Goal: Connect with others: Connect with others

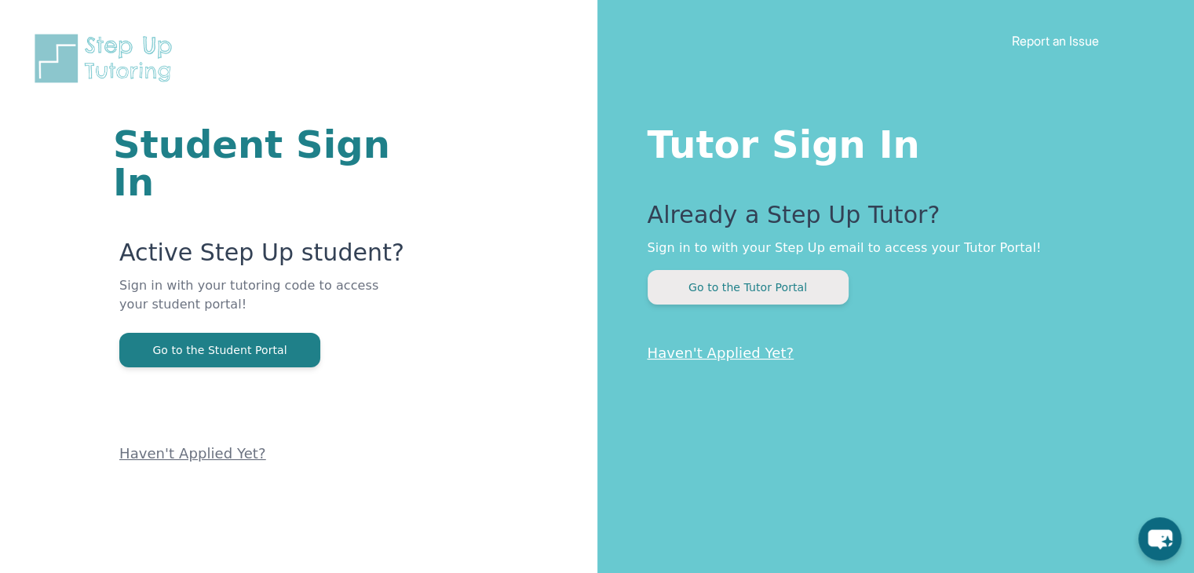
click at [807, 299] on button "Go to the Tutor Portal" at bounding box center [747, 287] width 201 height 35
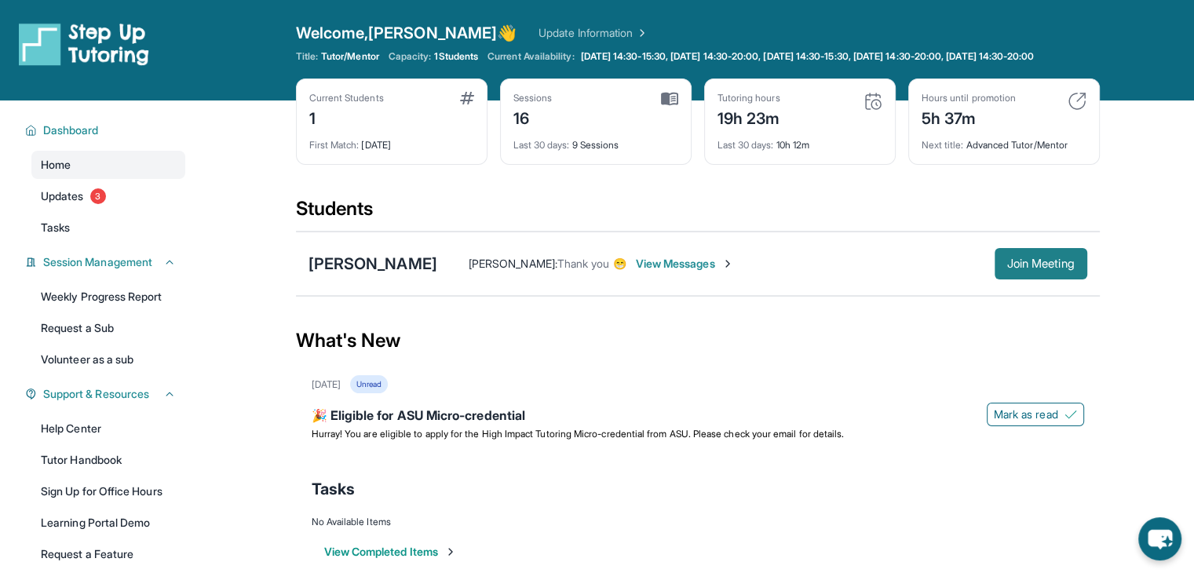
click at [1038, 268] on span "Join Meeting" at bounding box center [1040, 263] width 67 height 9
click at [663, 267] on div "Damaris Susely : Thank you 😁 View Messages Join Meeting" at bounding box center [762, 263] width 650 height 31
click at [665, 269] on span "View Messages" at bounding box center [685, 264] width 98 height 16
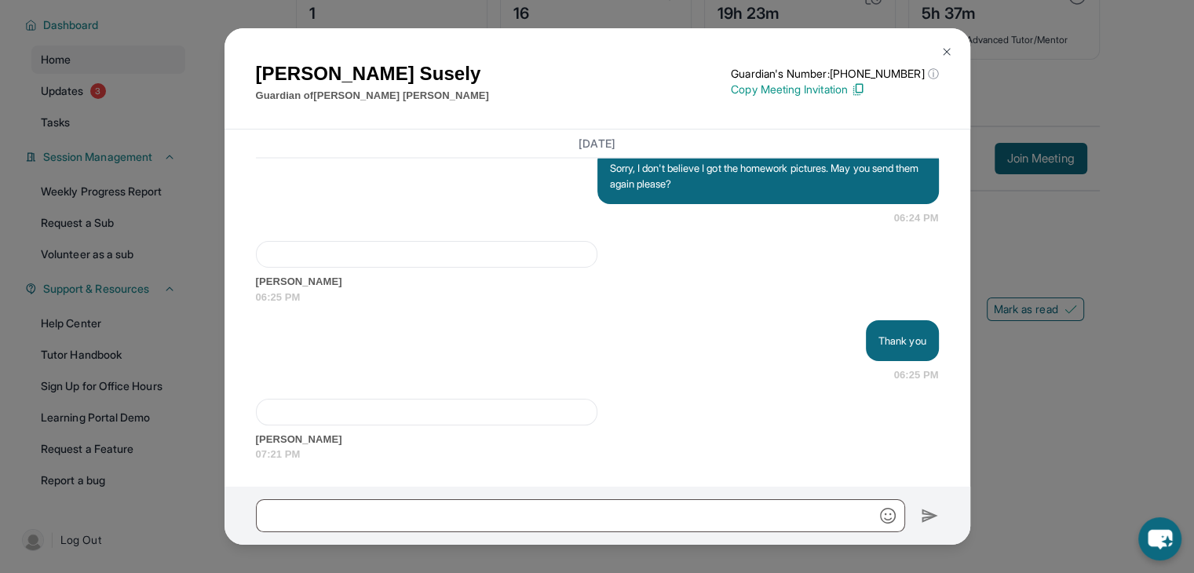
scroll to position [118, 0]
click at [949, 51] on img at bounding box center [946, 52] width 13 height 13
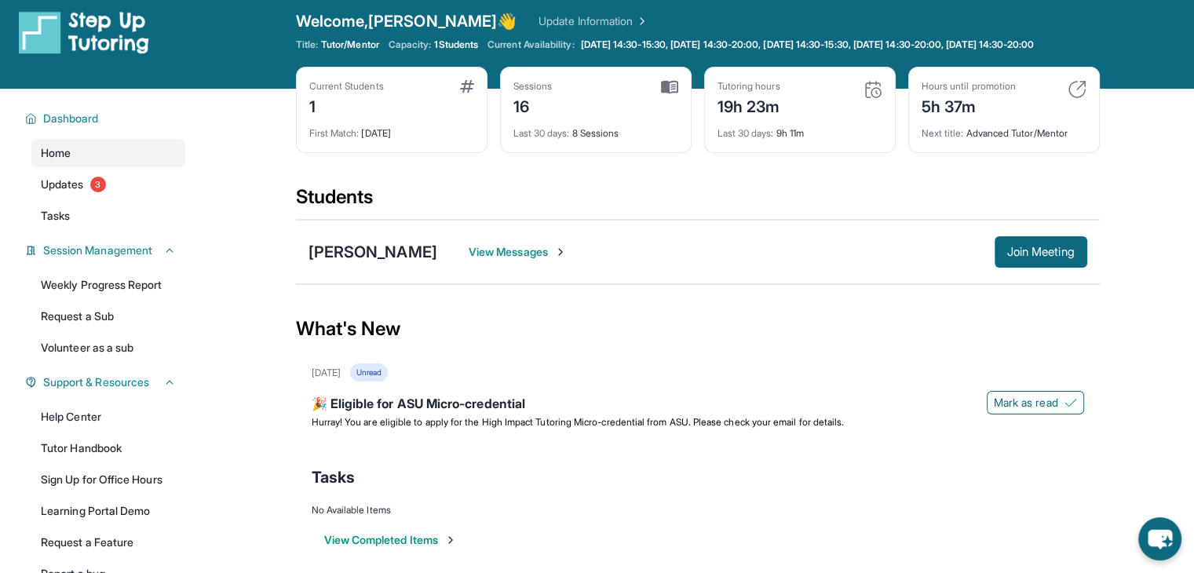
scroll to position [0, 0]
